Goal: Task Accomplishment & Management: Manage account settings

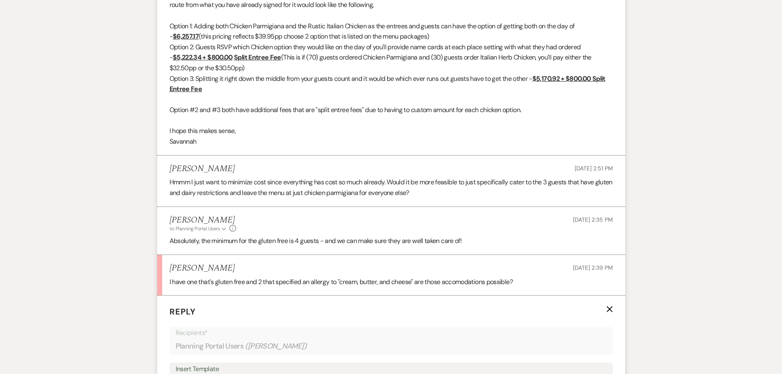
scroll to position [952, 0]
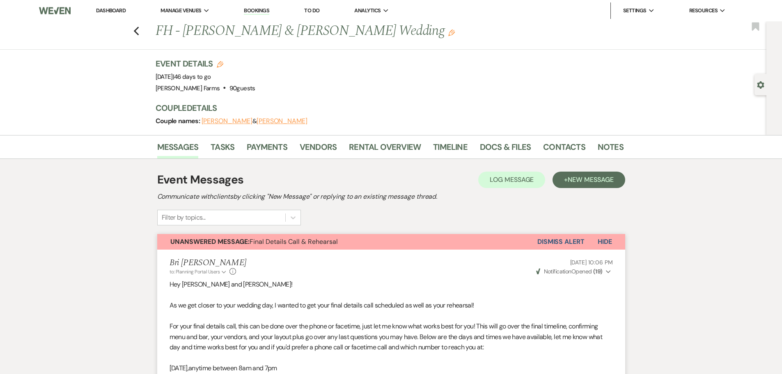
click at [143, 31] on div "Previous FH - [PERSON_NAME] & [PERSON_NAME] Wedding Edit Bookmark" at bounding box center [381, 35] width 771 height 28
click at [140, 31] on icon "Previous" at bounding box center [136, 31] width 6 height 10
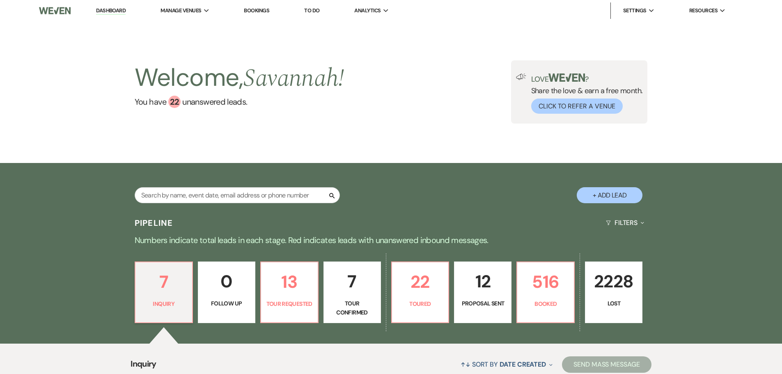
click at [353, 294] on p "7" at bounding box center [352, 282] width 47 height 28
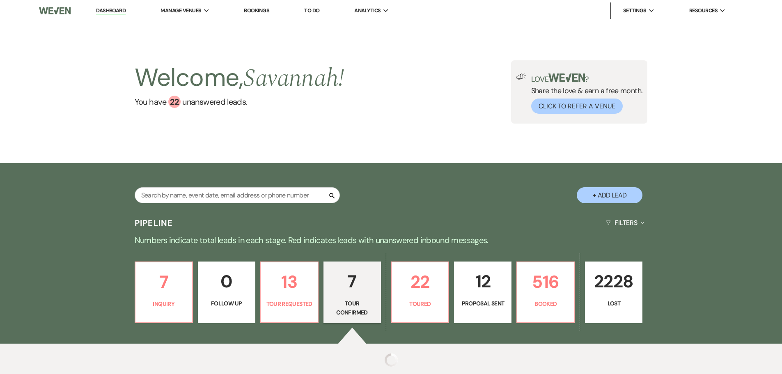
select select "4"
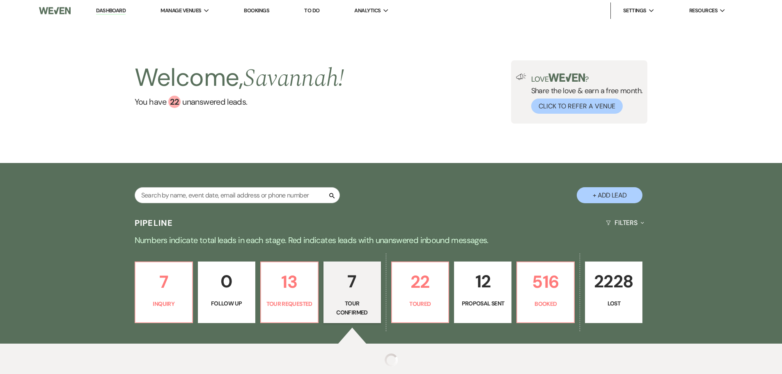
select select "4"
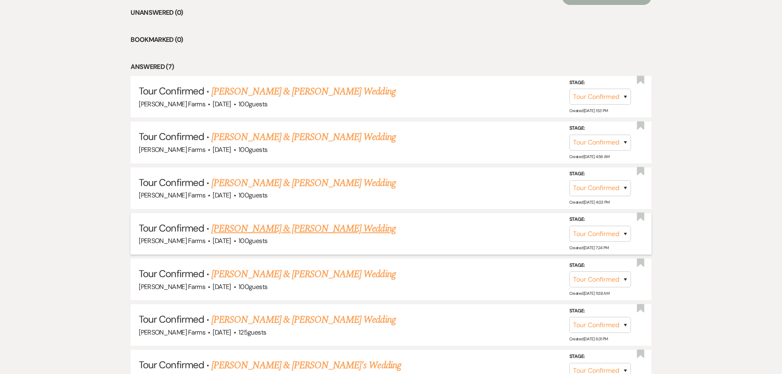
scroll to position [370, 0]
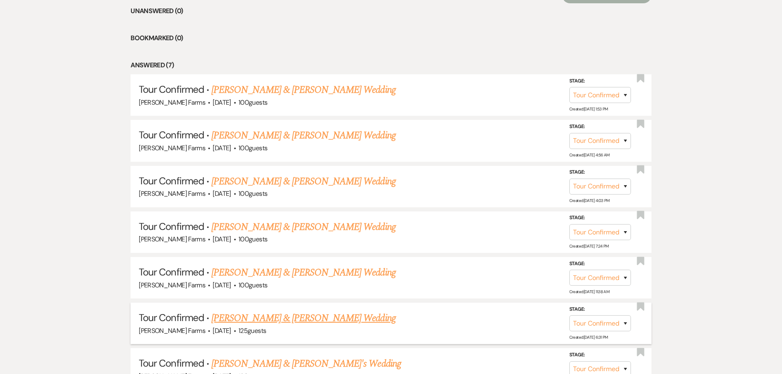
click at [354, 318] on link "Brandon Menke & Sofie Vacca's Wedding" at bounding box center [303, 318] width 184 height 15
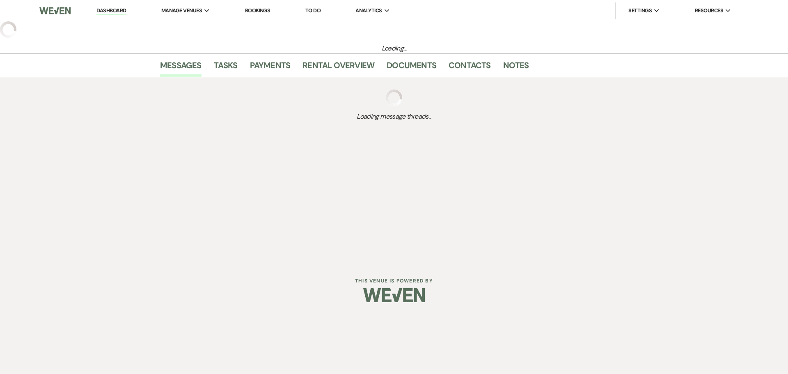
select select "4"
select select "5"
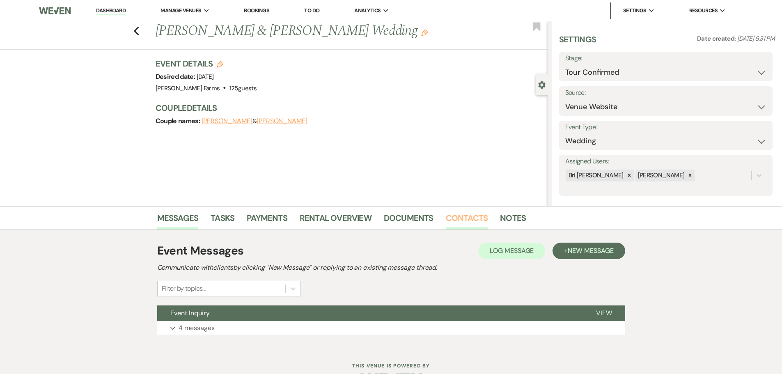
click at [465, 217] on link "Contacts" at bounding box center [467, 220] width 42 height 18
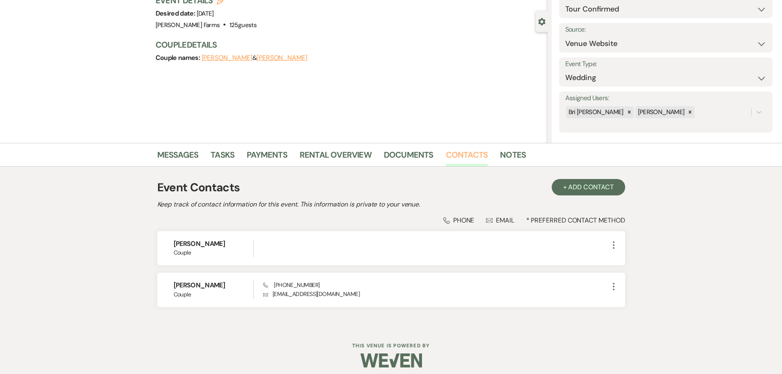
scroll to position [69, 0]
